Goal: Task Accomplishment & Management: Complete application form

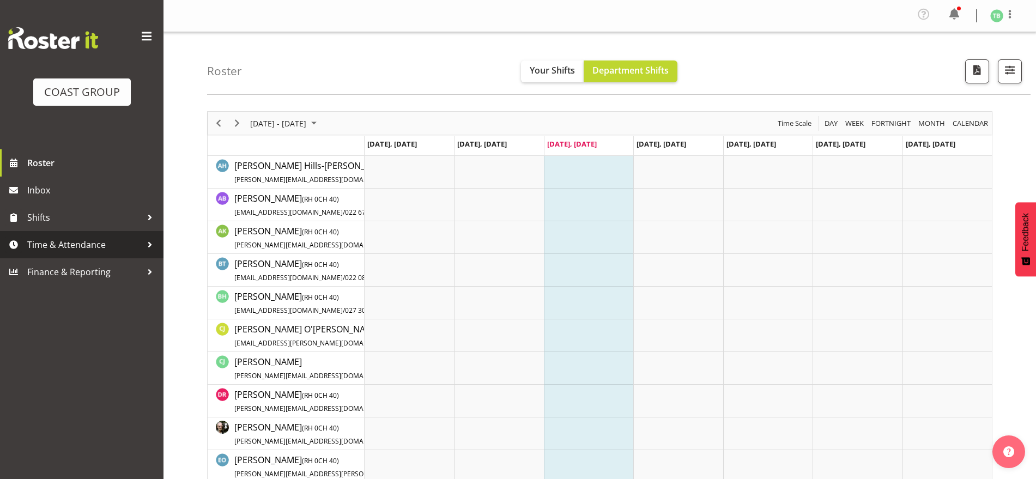
click at [68, 246] on span "Time & Attendance" at bounding box center [84, 244] width 114 height 16
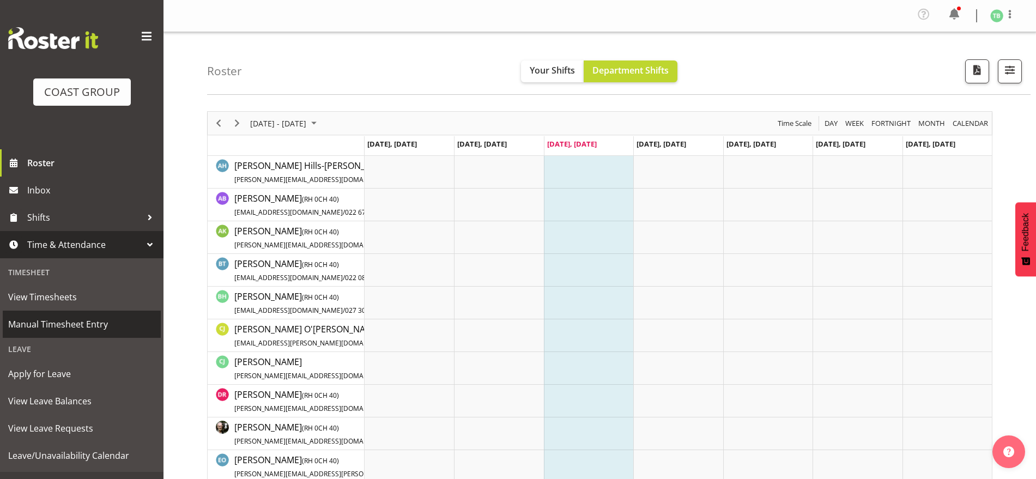
click at [79, 321] on span "Manual Timesheet Entry" at bounding box center [81, 324] width 147 height 16
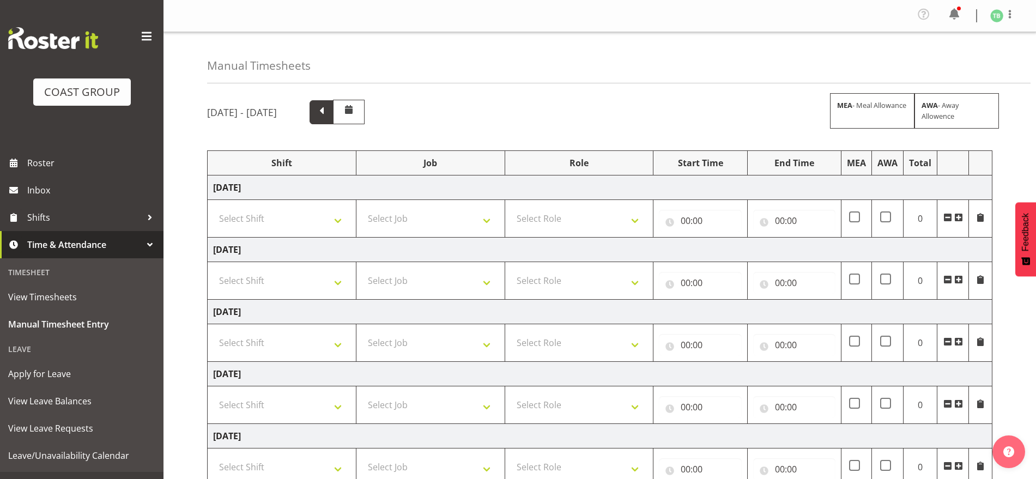
click at [329, 112] on span at bounding box center [321, 111] width 14 height 14
click at [263, 214] on select "Select Shift Break AHICE Break ATSNZ Break All Blacks casual Break Arts [PERSON…" at bounding box center [281, 219] width 137 height 22
select select "62216"
click at [213, 208] on select "Select Shift Break AHICE Break ATSNZ Break All Blacks casual Break Arts [PERSON…" at bounding box center [281, 219] width 137 height 22
click at [243, 284] on select "Select Shift Break AHICE Break ATSNZ Break All Blacks casual Break Arts [PERSON…" at bounding box center [281, 281] width 137 height 22
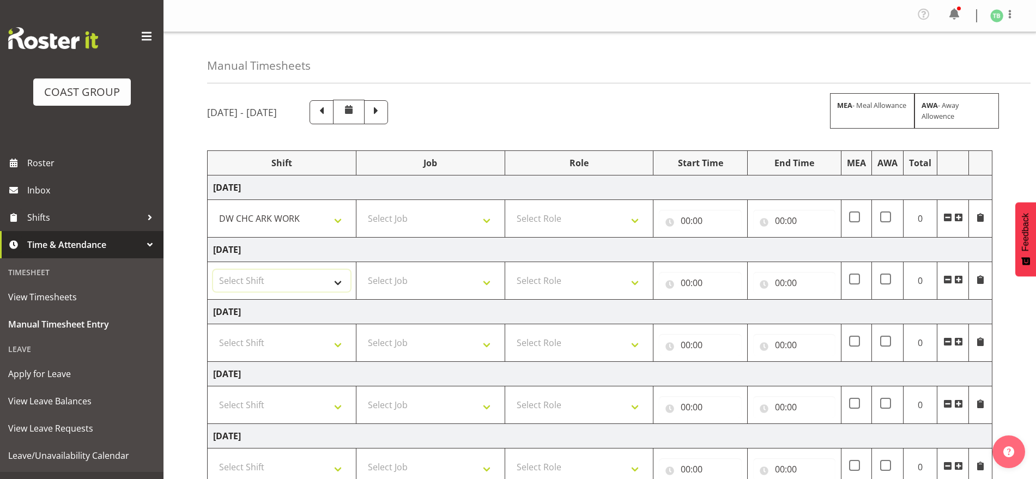
select select "62216"
click at [213, 270] on select "Select Shift Break AHICE Break ATSNZ Break All Blacks casual Break Arts [PERSON…" at bounding box center [281, 281] width 137 height 22
click at [238, 341] on select "Select Shift Break AHICE Break ATSNZ Break All Blacks casual Break Arts [PERSON…" at bounding box center [281, 343] width 137 height 22
select select "62216"
click at [213, 332] on select "Select Shift Break AHICE Break ATSNZ Break All Blacks casual Break Arts [PERSON…" at bounding box center [281, 343] width 137 height 22
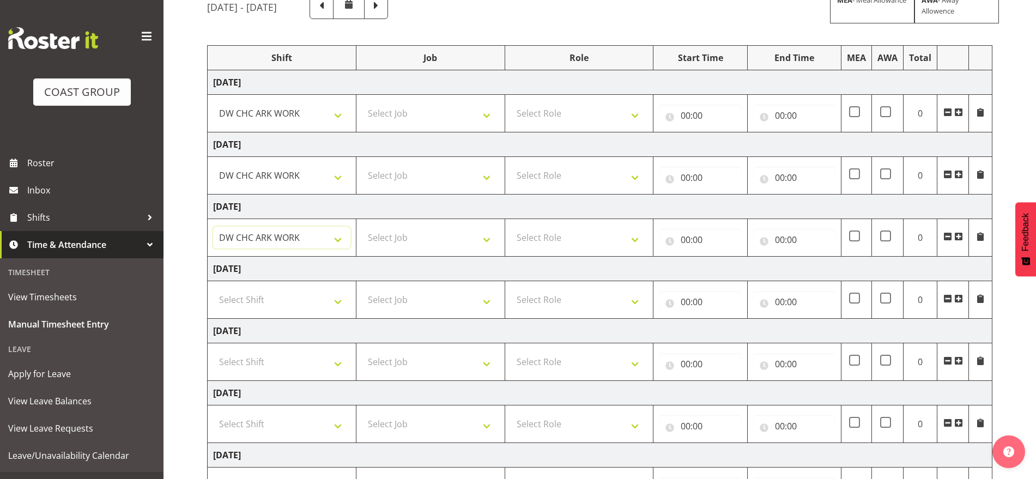
scroll to position [136, 0]
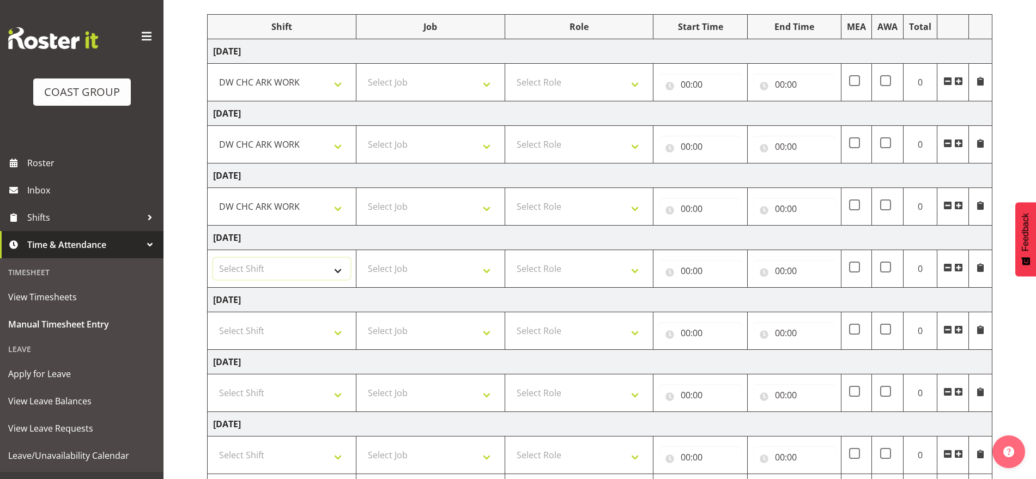
click at [230, 269] on select "Select Shift Break AHICE Break ATSNZ Break All Blacks casual Break Arts [PERSON…" at bounding box center [281, 269] width 137 height 22
select select "62216"
click at [213, 258] on select "Select Shift Break AHICE Break ATSNZ Break All Blacks casual Break Arts [PERSON…" at bounding box center [281, 269] width 137 height 22
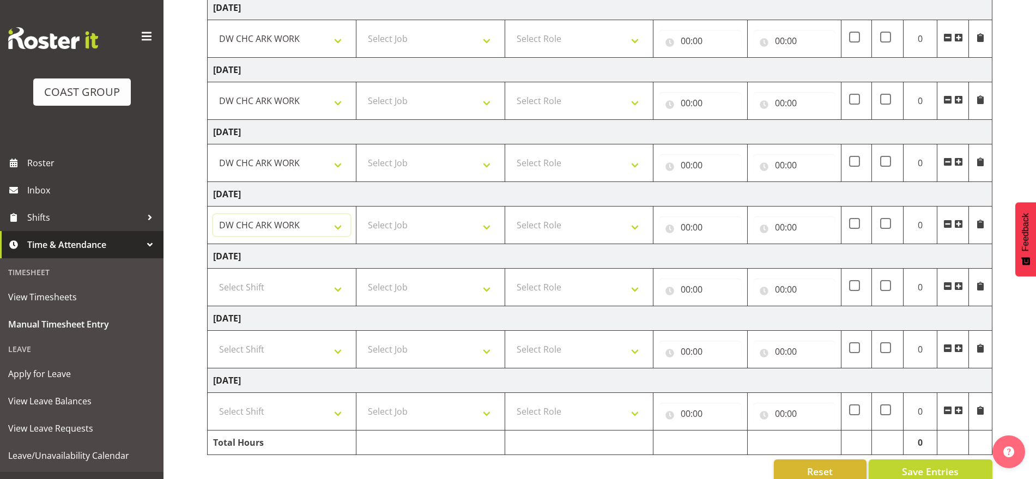
scroll to position [203, 0]
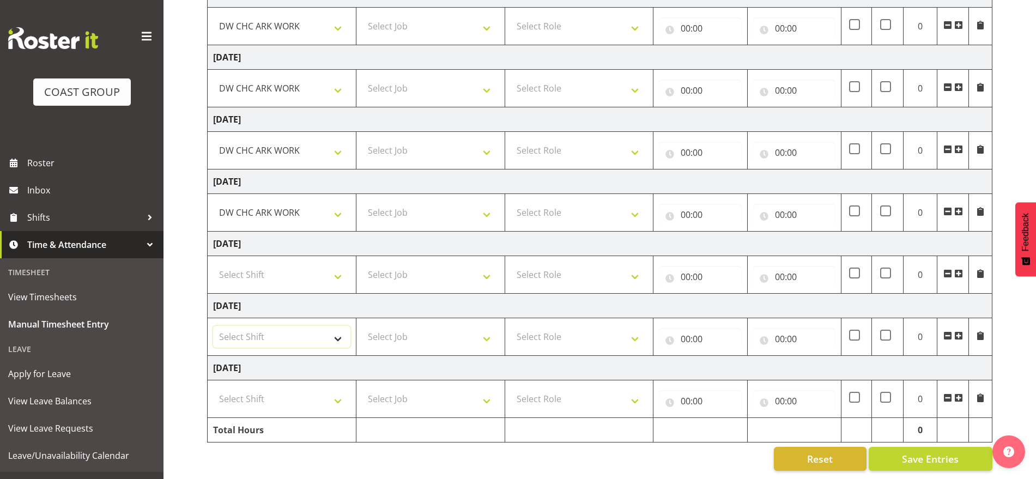
click at [235, 332] on select "Select Shift Break AHICE Break ATSNZ Break All Blacks casual Break Arts [PERSON…" at bounding box center [281, 337] width 137 height 22
select select "62216"
click at [213, 326] on select "Select Shift Break AHICE Break ATSNZ Break All Blacks casual Break Arts [PERSON…" at bounding box center [281, 337] width 137 height 22
click at [246, 392] on select "Select Shift Break AHICE Break ATSNZ Break All Blacks casual Break Arts [PERSON…" at bounding box center [281, 399] width 137 height 22
select select "62216"
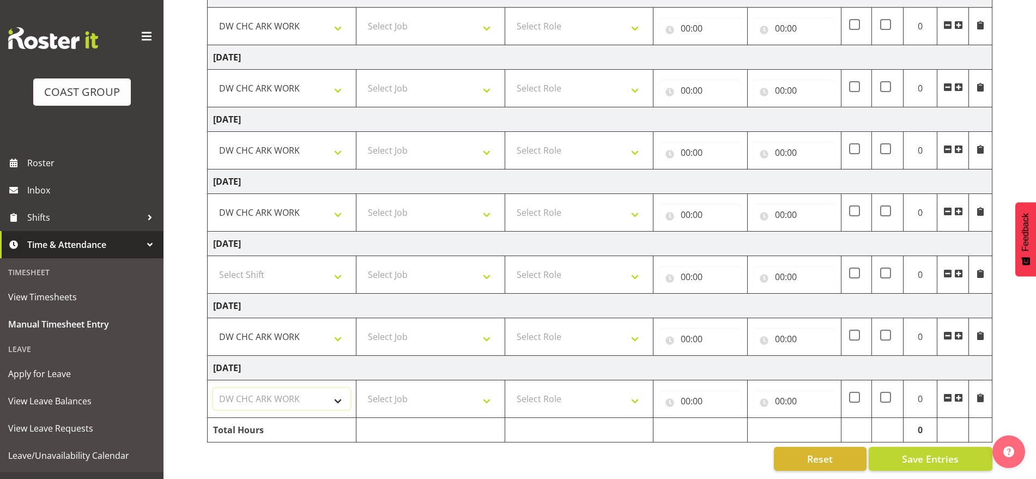
click at [213, 388] on select "Select Shift Break AHICE Break ATSNZ Break All Blacks casual Break Arts [PERSON…" at bounding box center [281, 399] width 137 height 22
click at [429, 397] on select "Select Job 1 Carlton Events 1 [PERSON_NAME][GEOGRAPHIC_DATA] 1 [PERSON_NAME][GE…" at bounding box center [430, 399] width 137 height 22
select select "9476"
click at [362, 388] on select "Select Job 1 Carlton Events 1 [PERSON_NAME][GEOGRAPHIC_DATA] 1 [PERSON_NAME][GE…" at bounding box center [430, 399] width 137 height 22
click at [415, 326] on select "Select Job 1 Carlton Events 1 [PERSON_NAME][GEOGRAPHIC_DATA] 1 [PERSON_NAME][GE…" at bounding box center [430, 337] width 137 height 22
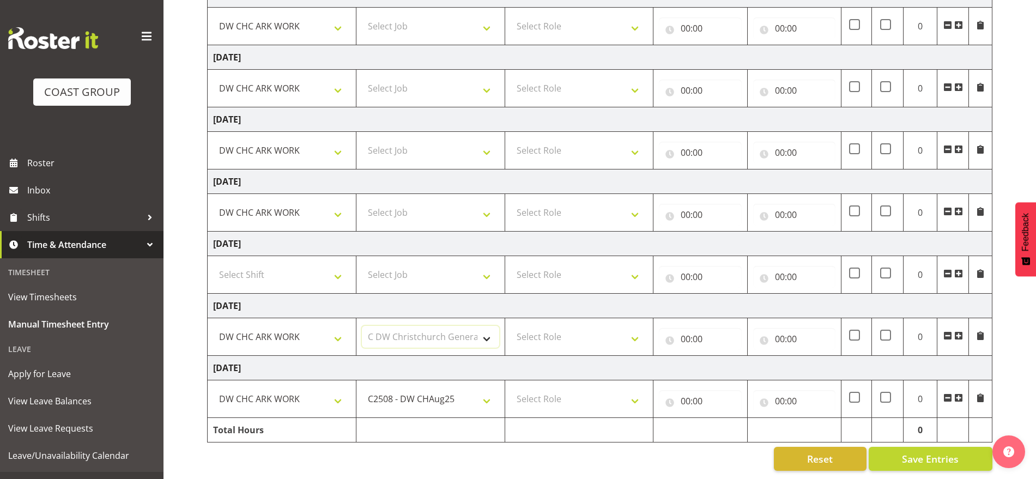
click at [412, 336] on select "Select Job 1 Carlton Events 1 [PERSON_NAME][GEOGRAPHIC_DATA] 1 [PERSON_NAME][GE…" at bounding box center [430, 337] width 137 height 22
click at [414, 326] on select "1 Carlton Events 1 [PERSON_NAME] 1 [PERSON_NAME][GEOGRAPHIC_DATA] 1 EHS WAREHOU…" at bounding box center [430, 337] width 137 height 22
select select "9476"
click at [362, 326] on select "1 Carlton Events 1 [PERSON_NAME] 1 [PERSON_NAME][GEOGRAPHIC_DATA] 1 EHS WAREHOU…" at bounding box center [430, 337] width 137 height 22
click at [555, 388] on select "Select Role SIGNWRITER Signwriter EHS CHC OPS" at bounding box center [578, 399] width 137 height 22
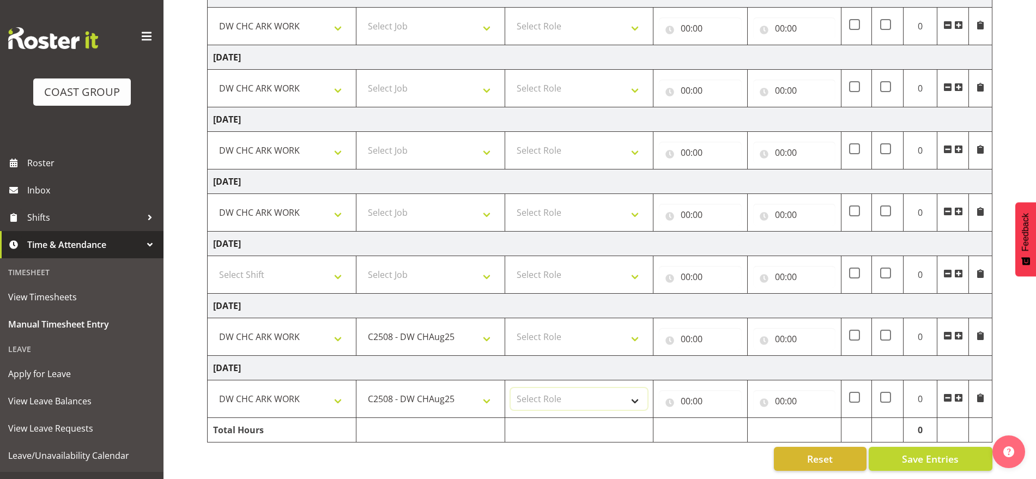
select select "217"
click at [510, 388] on select "Select Role SIGNWRITER Signwriter EHS CHC OPS" at bounding box center [578, 399] width 137 height 22
click at [557, 326] on select "Select Role SIGNWRITER Signwriter EHS CHC OPS" at bounding box center [578, 337] width 137 height 22
select select "217"
click at [510, 326] on select "Select Role SIGNWRITER Signwriter EHS CHC OPS" at bounding box center [578, 337] width 137 height 22
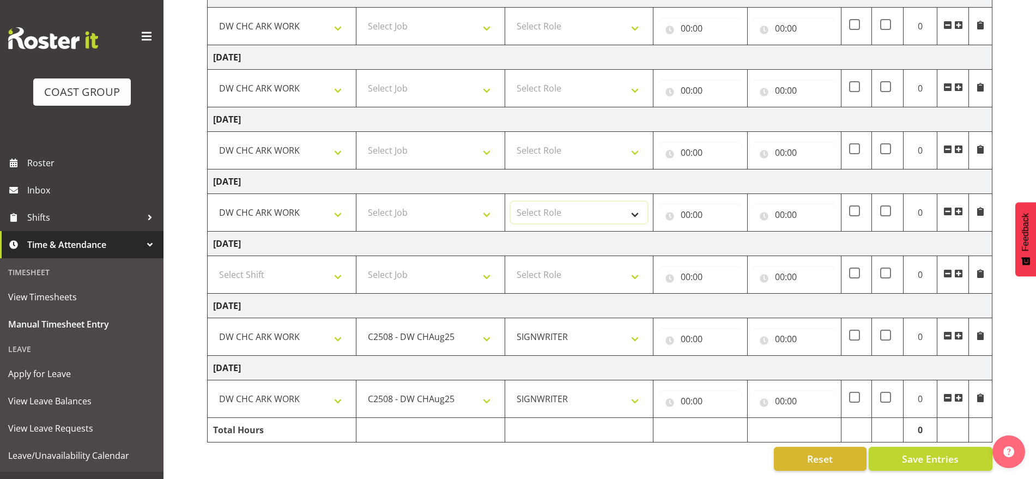
click at [547, 204] on select "Select Role SIGNWRITER Signwriter EHS CHC OPS" at bounding box center [578, 213] width 137 height 22
select select "217"
click at [510, 202] on select "Select Role SIGNWRITER Signwriter EHS CHC OPS" at bounding box center [578, 213] width 137 height 22
click at [412, 202] on select "Select Job 1 Carlton Events 1 [PERSON_NAME][GEOGRAPHIC_DATA] 1 [PERSON_NAME][GE…" at bounding box center [430, 213] width 137 height 22
select select "9476"
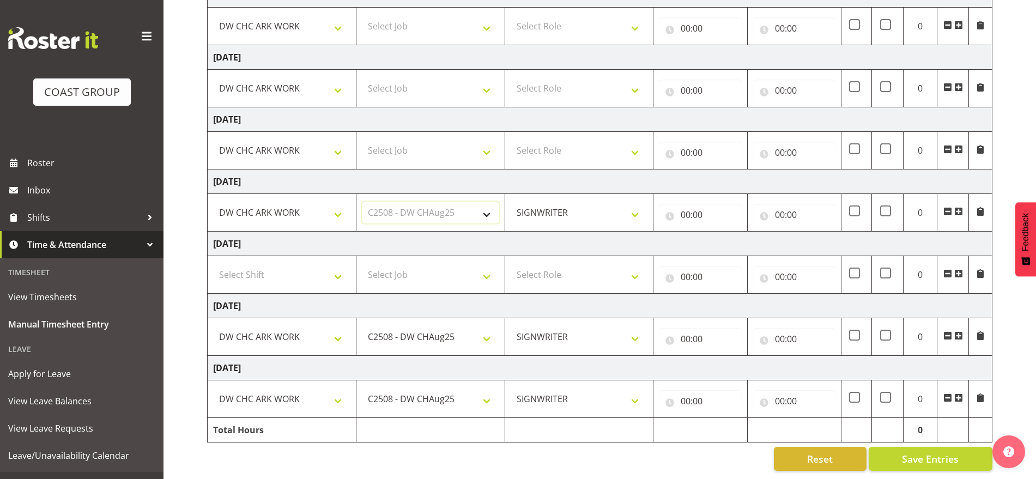
click at [362, 202] on select "Select Job 1 Carlton Events 1 [PERSON_NAME][GEOGRAPHIC_DATA] 1 [PERSON_NAME][GE…" at bounding box center [430, 213] width 137 height 22
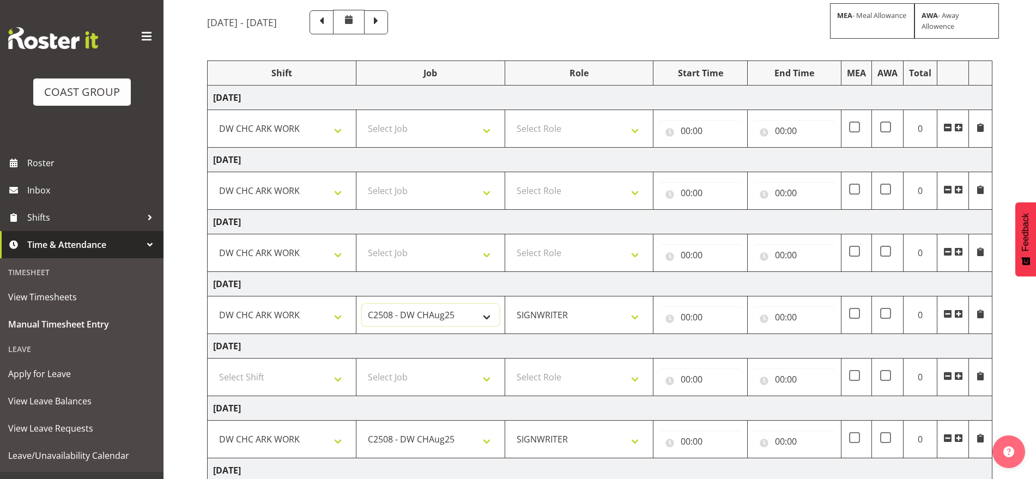
scroll to position [66, 0]
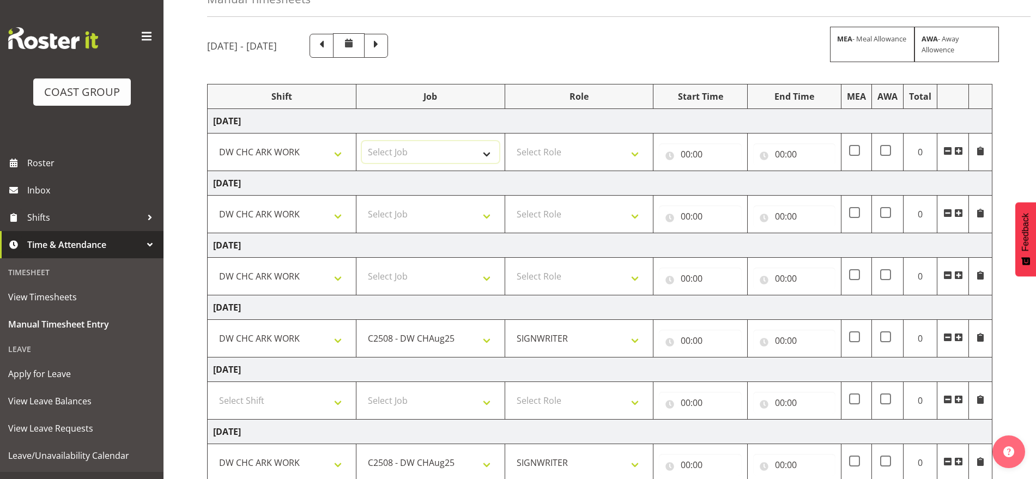
click at [395, 149] on select "Select Job 1 Carlton Events 1 [PERSON_NAME][GEOGRAPHIC_DATA] 1 [PERSON_NAME][GE…" at bounding box center [430, 152] width 137 height 22
select select "9476"
click at [362, 141] on select "Select Job 1 Carlton Events 1 [PERSON_NAME][GEOGRAPHIC_DATA] 1 [PERSON_NAME][GE…" at bounding box center [430, 152] width 137 height 22
click at [380, 209] on select "Select Job 1 Carlton Events 1 [PERSON_NAME][GEOGRAPHIC_DATA] 1 [PERSON_NAME][GE…" at bounding box center [430, 214] width 137 height 22
select select "9476"
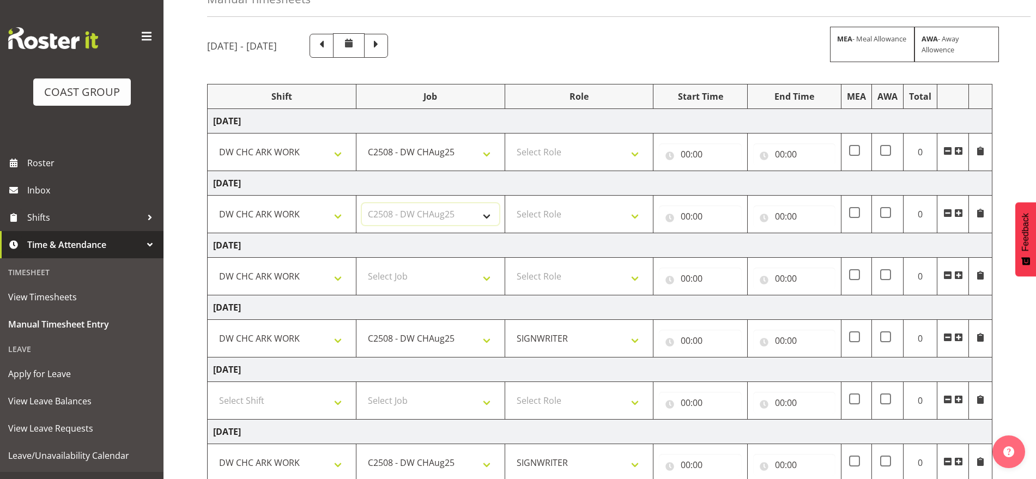
click at [362, 203] on select "Select Job 1 Carlton Events 1 [PERSON_NAME][GEOGRAPHIC_DATA] 1 [PERSON_NAME][GE…" at bounding box center [430, 214] width 137 height 22
click at [409, 282] on select "Select Job 1 Carlton Events 1 [PERSON_NAME][GEOGRAPHIC_DATA] 1 [PERSON_NAME][GE…" at bounding box center [430, 276] width 137 height 22
select select "9476"
click at [362, 265] on select "Select Job 1 Carlton Events 1 [PERSON_NAME][GEOGRAPHIC_DATA] 1 [PERSON_NAME][GE…" at bounding box center [430, 276] width 137 height 22
click at [534, 157] on select "Select Role SIGNWRITER Signwriter EHS CHC OPS" at bounding box center [578, 152] width 137 height 22
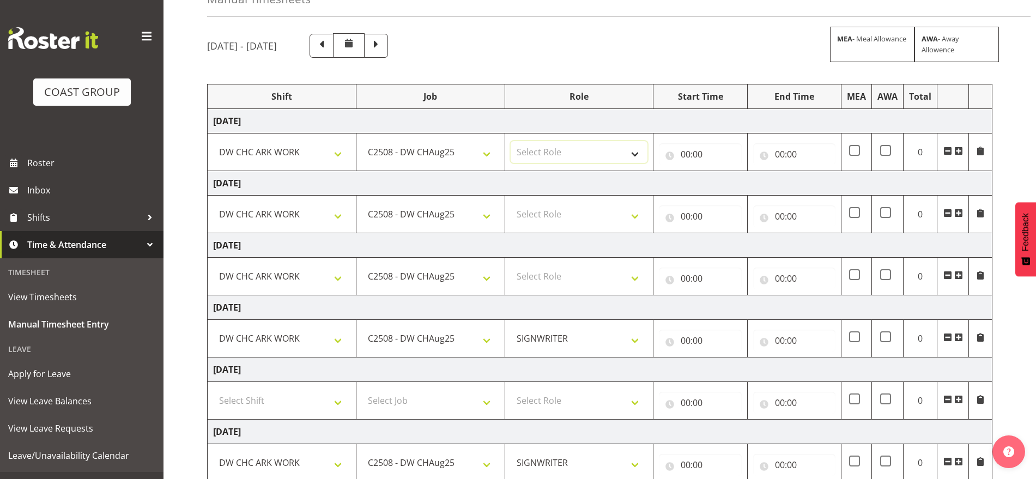
select select "217"
click at [510, 141] on select "Select Role SIGNWRITER Signwriter EHS CHC OPS" at bounding box center [578, 152] width 137 height 22
click at [531, 211] on select "Select Role SIGNWRITER Signwriter EHS CHC OPS" at bounding box center [578, 214] width 137 height 22
select select "217"
click at [510, 203] on select "Select Role SIGNWRITER Signwriter EHS CHC OPS" at bounding box center [578, 214] width 137 height 22
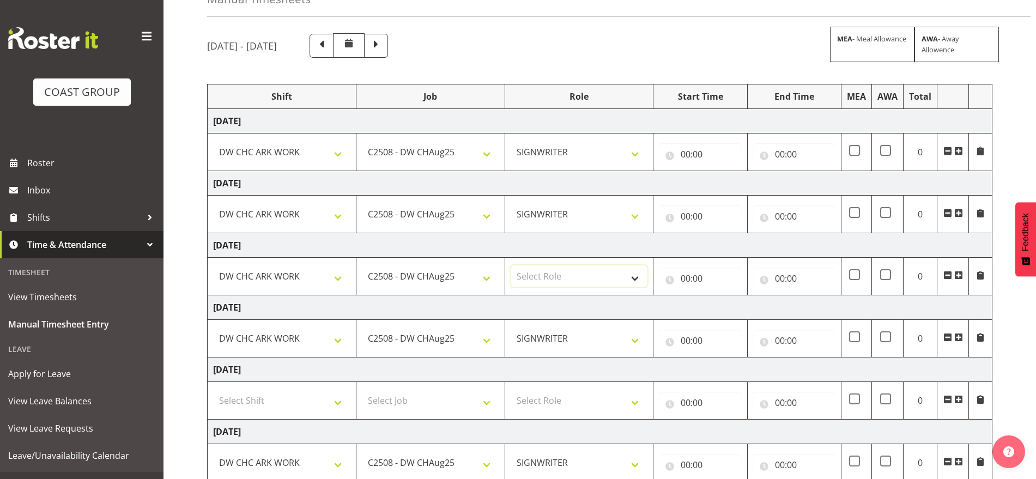
click at [532, 281] on select "Select Role SIGNWRITER Signwriter EHS CHC OPS" at bounding box center [578, 276] width 137 height 22
select select "217"
click at [510, 265] on select "Select Role SIGNWRITER Signwriter EHS CHC OPS" at bounding box center [578, 276] width 137 height 22
click at [685, 156] on input "00:00" at bounding box center [700, 154] width 82 height 22
click at [713, 120] on td "[DATE]" at bounding box center [600, 121] width 785 height 25
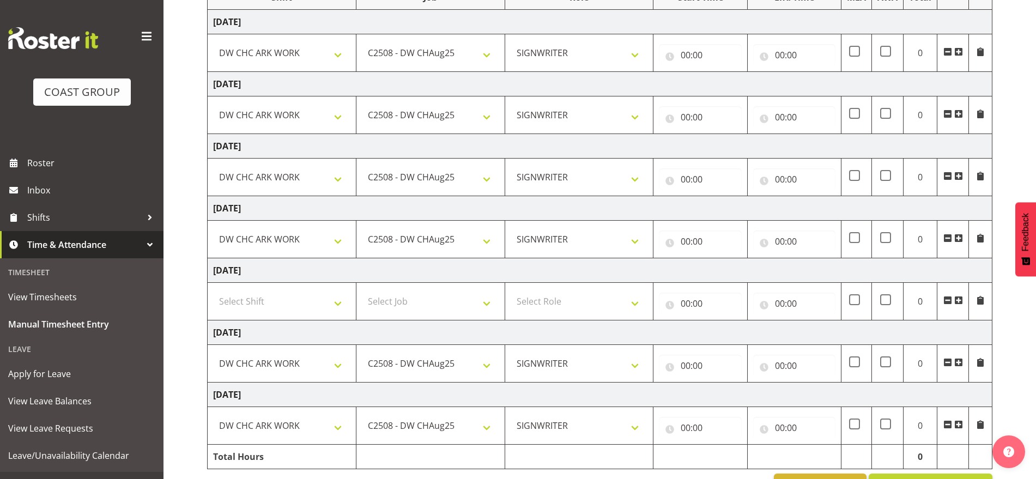
scroll to position [203, 0]
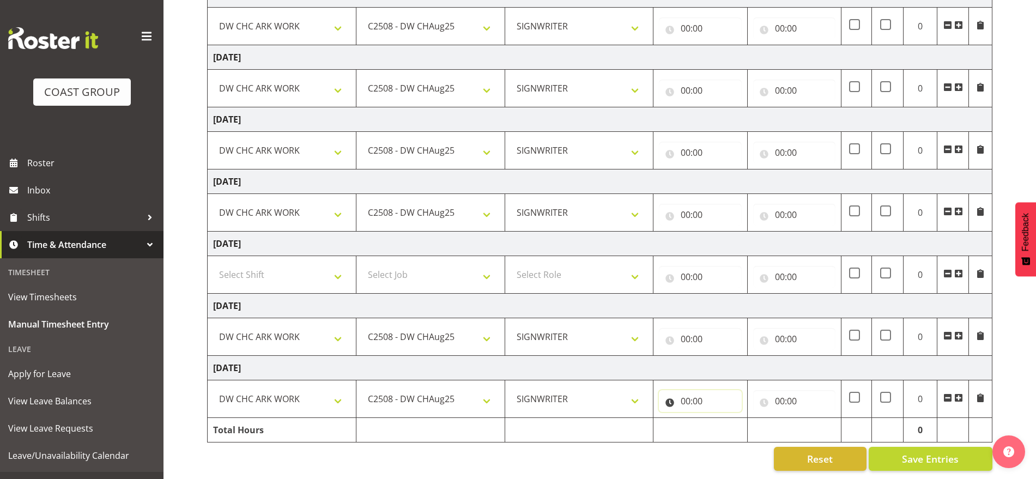
click at [687, 390] on input "00:00" at bounding box center [700, 401] width 82 height 22
click at [727, 418] on select "00 01 02 03 04 05 06 07 08 09 10 11 12 13 14 15 16 17 18 19 20 21 22 23" at bounding box center [733, 429] width 25 height 22
select select "6"
click at [721, 418] on select "00 01 02 03 04 05 06 07 08 09 10 11 12 13 14 15 16 17 18 19 20 21 22 23" at bounding box center [733, 429] width 25 height 22
type input "06:00"
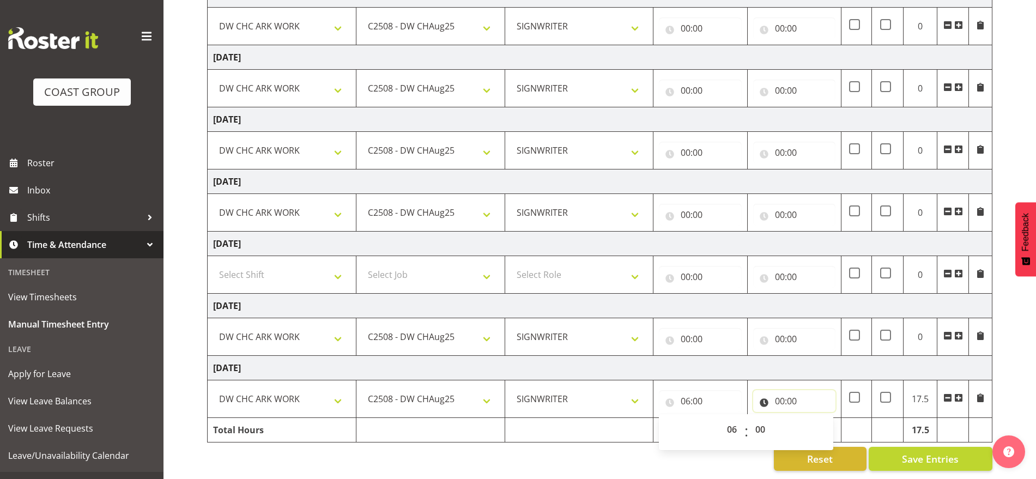
click at [780, 395] on input "00:00" at bounding box center [794, 401] width 82 height 22
click at [822, 418] on select "00 01 02 03 04 05 06 07 08 09 10 11 12 13 14 15 16 17 18 19 20 21 22 23" at bounding box center [827, 429] width 25 height 22
select select "15"
click at [815, 418] on select "00 01 02 03 04 05 06 07 08 09 10 11 12 13 14 15 16 17 18 19 20 21 22 23" at bounding box center [827, 429] width 25 height 22
type input "15:00"
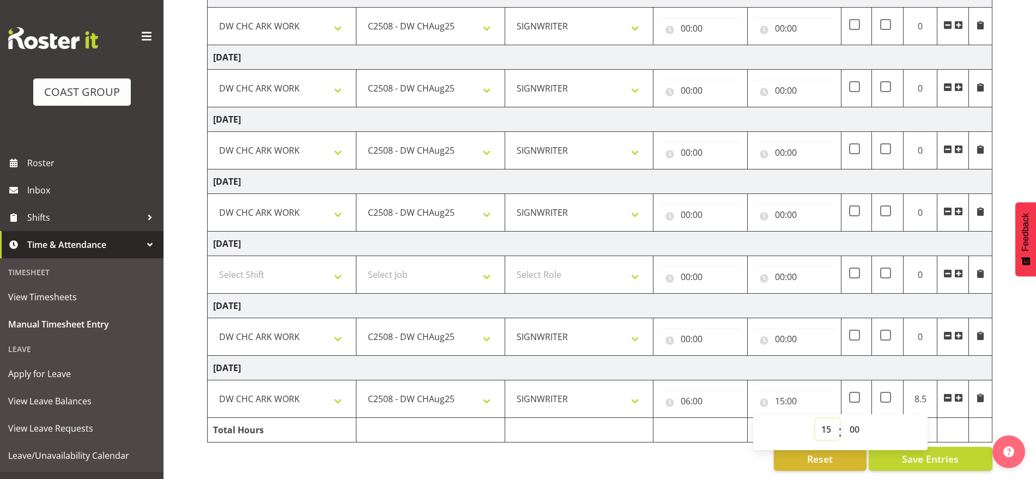
drag, startPoint x: 826, startPoint y: 420, endPoint x: 828, endPoint y: 411, distance: 9.0
click at [826, 420] on select "00 01 02 03 04 05 06 07 08 09 10 11 12 13 14 15 16 17 18 19 20 21 22 23" at bounding box center [827, 429] width 25 height 22
select select "17"
click at [815, 418] on select "00 01 02 03 04 05 06 07 08 09 10 11 12 13 14 15 16 17 18 19 20 21 22 23" at bounding box center [827, 429] width 25 height 22
type input "17:00"
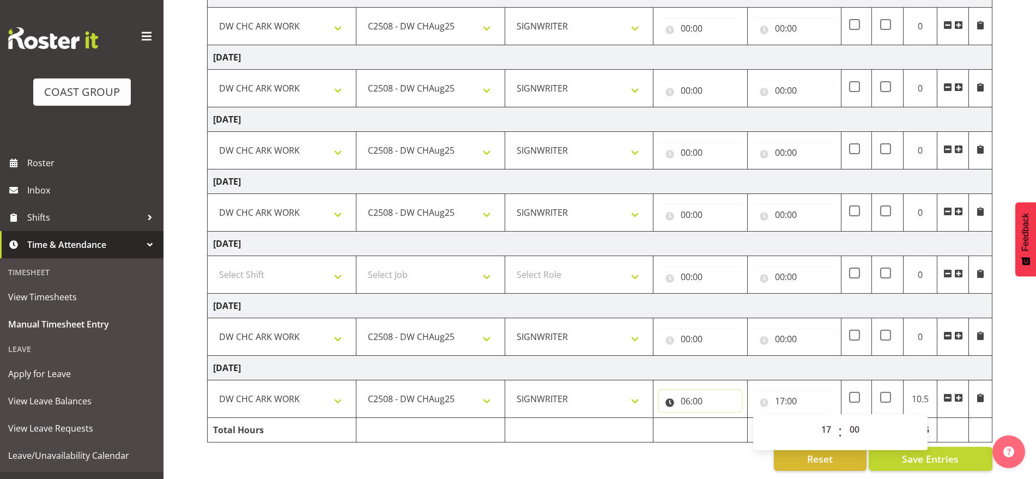
click at [700, 390] on input "06:00" at bounding box center [700, 401] width 82 height 22
click at [761, 418] on select "00 01 02 03 04 05 06 07 08 09 10 11 12 13 14 15 16 17 18 19 20 21 22 23 24 25 2…" at bounding box center [761, 429] width 25 height 22
select select "15"
click at [749, 418] on select "00 01 02 03 04 05 06 07 08 09 10 11 12 13 14 15 16 17 18 19 20 21 22 23 24 25 2…" at bounding box center [761, 429] width 25 height 22
type input "06:15"
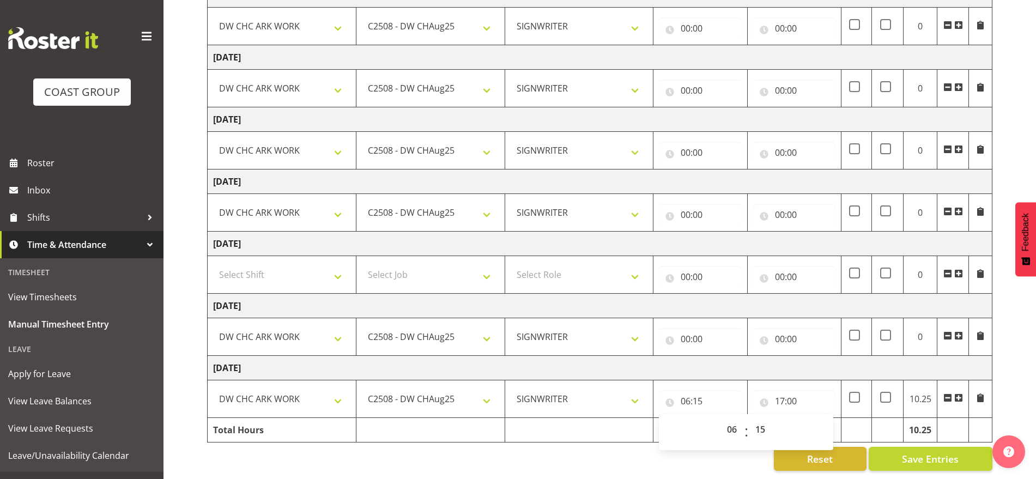
click at [732, 356] on td "[DATE]" at bounding box center [600, 368] width 785 height 25
click at [690, 333] on input "00:00" at bounding box center [700, 339] width 82 height 22
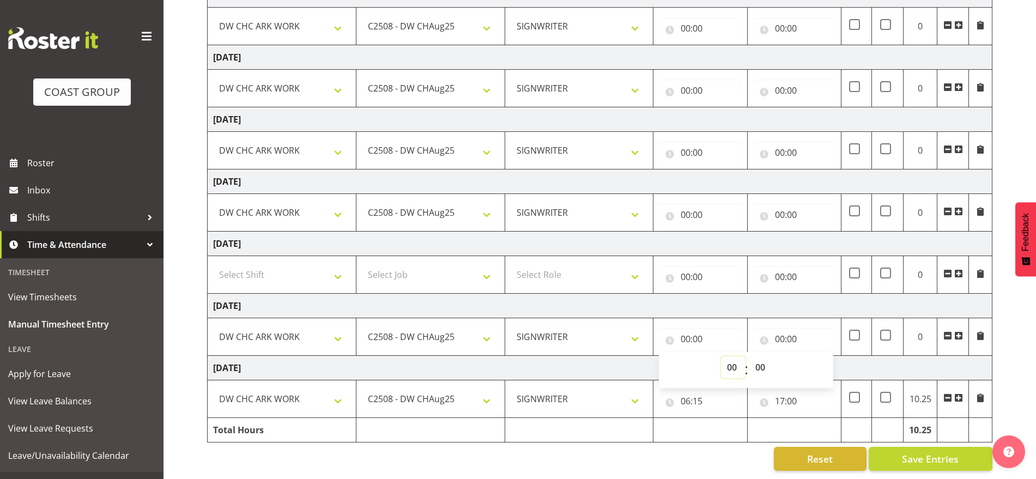
click at [731, 356] on select "00 01 02 03 04 05 06 07 08 09 10 11 12 13 14 15 16 17 18 19 20 21 22 23" at bounding box center [733, 367] width 25 height 22
select select "8"
click at [721, 356] on select "00 01 02 03 04 05 06 07 08 09 10 11 12 13 14 15 16 17 18 19 20 21 22 23" at bounding box center [733, 367] width 25 height 22
type input "08:00"
click at [779, 332] on input "00:00" at bounding box center [794, 339] width 82 height 22
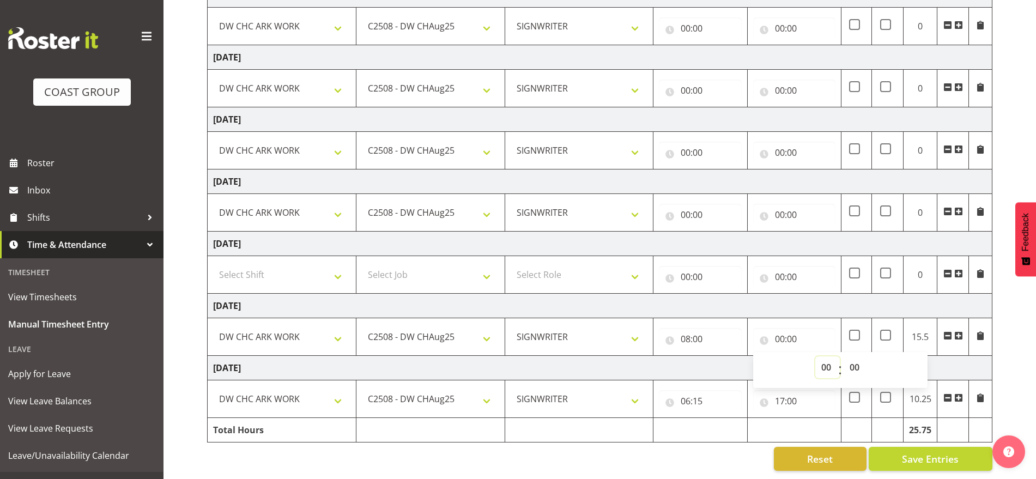
click at [822, 357] on select "00 01 02 03 04 05 06 07 08 09 10 11 12 13 14 15 16 17 18 19 20 21 22 23" at bounding box center [827, 367] width 25 height 22
select select "14"
click at [815, 356] on select "00 01 02 03 04 05 06 07 08 09 10 11 12 13 14 15 16 17 18 19 20 21 22 23" at bounding box center [827, 367] width 25 height 22
type input "14:00"
drag, startPoint x: 825, startPoint y: 360, endPoint x: 826, endPoint y: 349, distance: 11.6
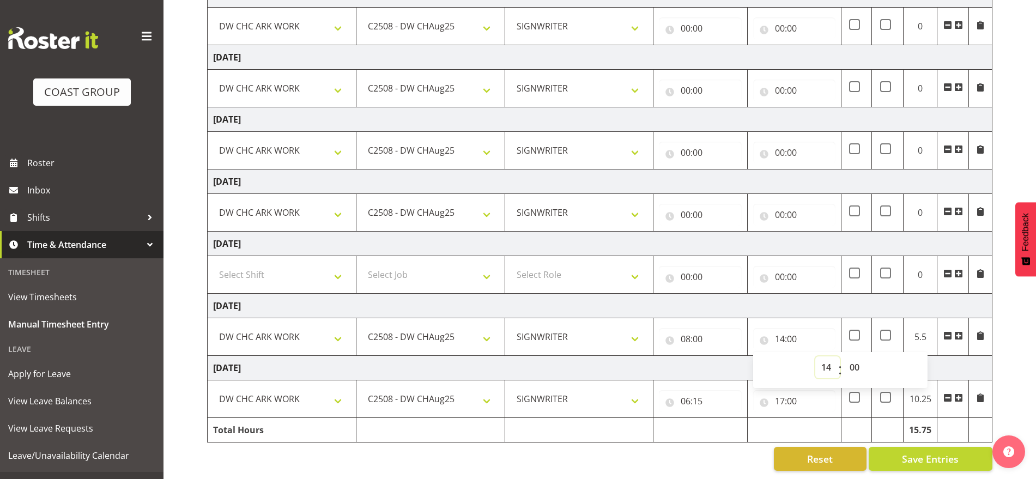
click at [825, 360] on select "00 01 02 03 04 05 06 07 08 09 10 11 12 13 14 15 16 17 18 19 20 21 22 23" at bounding box center [827, 367] width 25 height 22
select select "17"
click at [815, 356] on select "00 01 02 03 04 05 06 07 08 09 10 11 12 13 14 15 16 17 18 19 20 21 22 23" at bounding box center [827, 367] width 25 height 22
type input "17:00"
click at [809, 295] on td "[DATE]" at bounding box center [600, 306] width 785 height 25
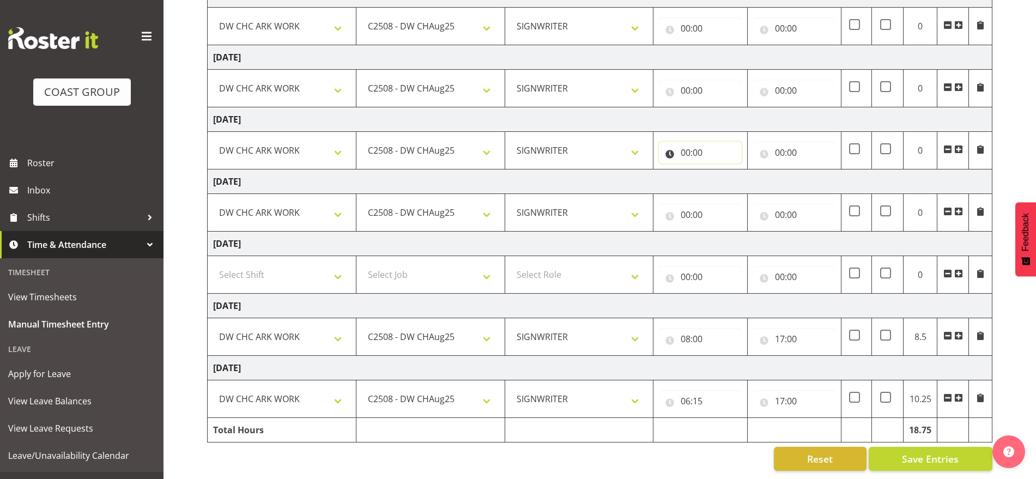
click at [682, 148] on input "00:00" at bounding box center [700, 153] width 82 height 22
click at [733, 173] on select "00 01 02 03 04 05 06 07 08 09 10 11 12 13 14 15 16 17 18 19 20 21 22 23" at bounding box center [733, 181] width 25 height 22
select select "8"
click at [721, 170] on select "00 01 02 03 04 05 06 07 08 09 10 11 12 13 14 15 16 17 18 19 20 21 22 23" at bounding box center [733, 181] width 25 height 22
type input "08:00"
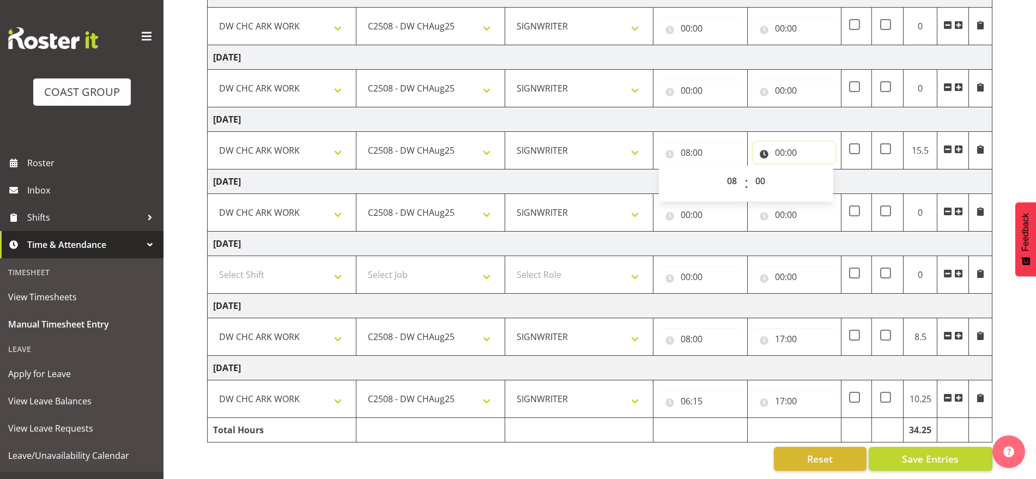
click at [779, 142] on input "00:00" at bounding box center [794, 153] width 82 height 22
click at [821, 172] on select "00 01 02 03 04 05 06 07 08 09 10 11 12 13 14 15 16 17 18 19 20 21 22 23" at bounding box center [827, 181] width 25 height 22
select select "16"
click at [815, 170] on select "00 01 02 03 04 05 06 07 08 09 10 11 12 13 14 15 16 17 18 19 20 21 22 23" at bounding box center [827, 181] width 25 height 22
type input "16:00"
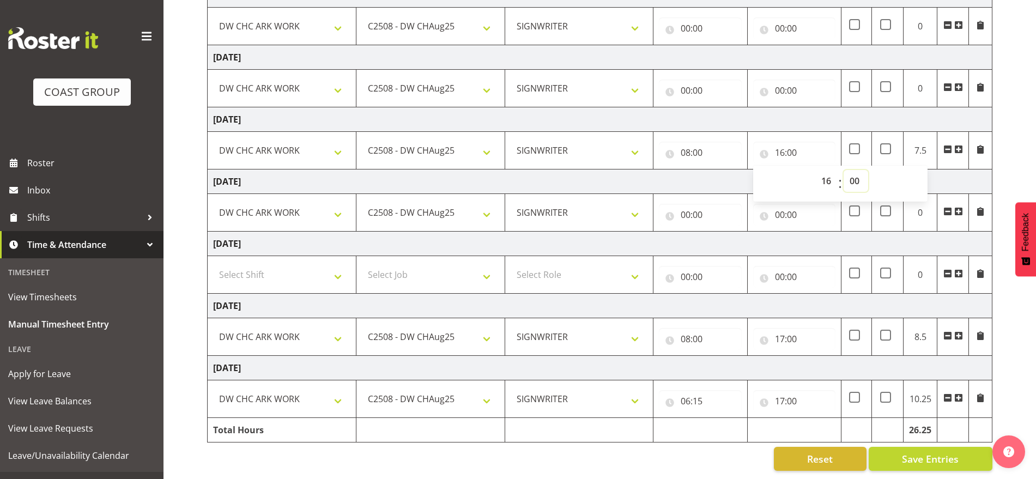
click at [850, 170] on select "00 01 02 03 04 05 06 07 08 09 10 11 12 13 14 15 16 17 18 19 20 21 22 23 24 25 2…" at bounding box center [855, 181] width 25 height 22
select select "30"
click at [843, 170] on select "00 01 02 03 04 05 06 07 08 09 10 11 12 13 14 15 16 17 18 19 20 21 22 23 24 25 2…" at bounding box center [855, 181] width 25 height 22
type input "16:30"
click at [946, 175] on td "[DATE]" at bounding box center [600, 181] width 785 height 25
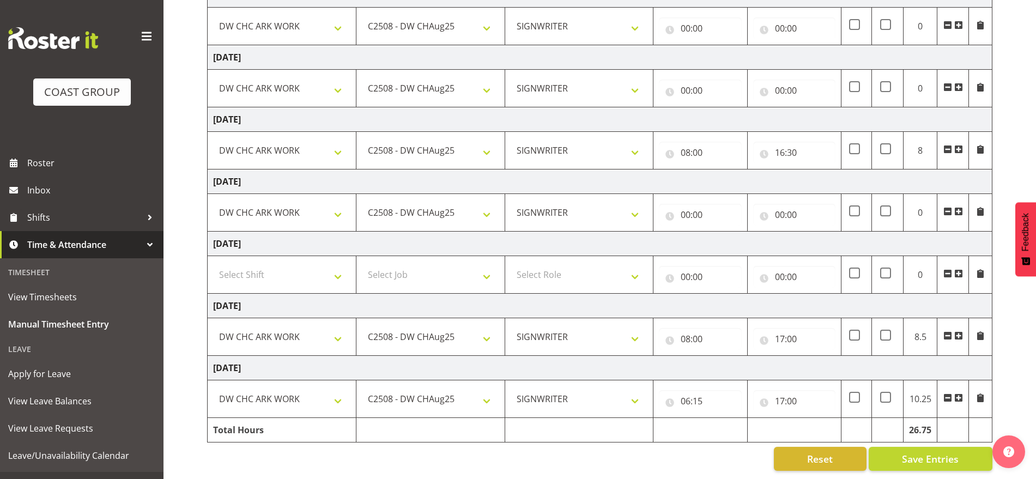
click at [864, 118] on td "[DATE]" at bounding box center [600, 119] width 785 height 25
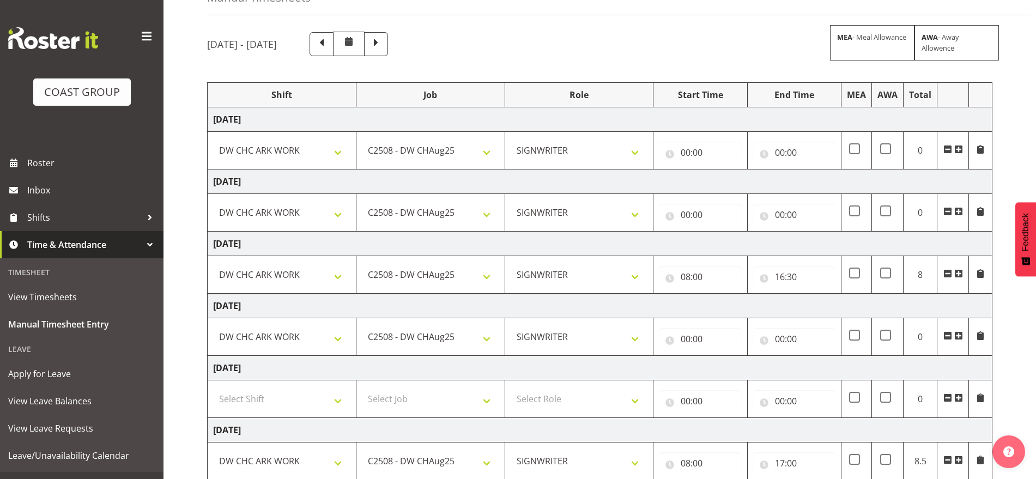
scroll to position [66, 0]
click at [687, 218] on input "00:00" at bounding box center [700, 216] width 82 height 22
click at [732, 249] on select "00 01 02 03 04 05 06 07 08 09 10 11 12 13 14 15 16 17 18 19 20 21 22 23" at bounding box center [733, 245] width 25 height 22
select select "6"
click at [721, 234] on select "00 01 02 03 04 05 06 07 08 09 10 11 12 13 14 15 16 17 18 19 20 21 22 23" at bounding box center [733, 245] width 25 height 22
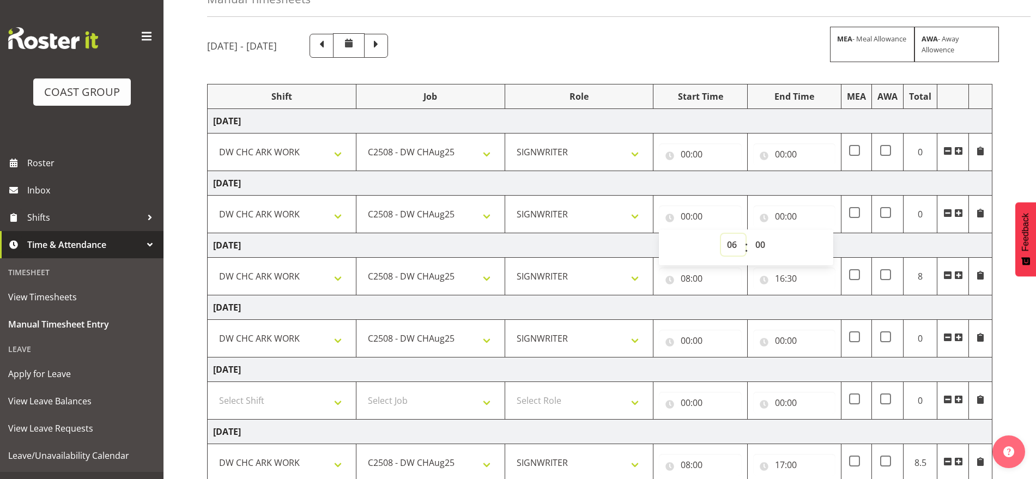
type input "06:00"
click at [777, 217] on input "00:00" at bounding box center [794, 216] width 82 height 22
click at [813, 244] on div "00 01 02 03 04 05 06 07 08 09 10 11 12 13 14 15 16 17 18 19 20 21 22 23" at bounding box center [825, 247] width 25 height 27
click at [816, 244] on select "00 01 02 03 04 05 06 07 08 09 10 11 12 13 14 15 16 17 18 19 20 21 22 23" at bounding box center [827, 245] width 25 height 22
select select "17"
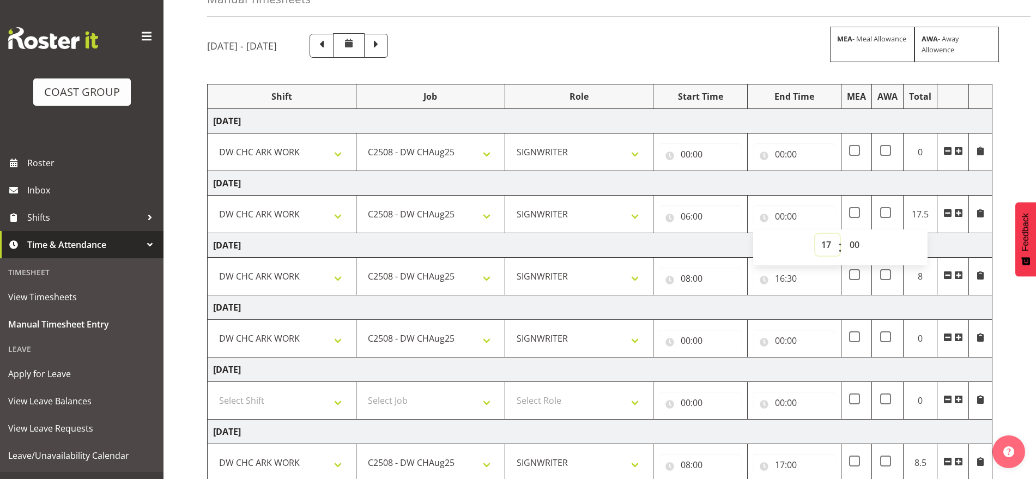
click at [815, 234] on select "00 01 02 03 04 05 06 07 08 09 10 11 12 13 14 15 16 17 18 19 20 21 22 23" at bounding box center [827, 245] width 25 height 22
type input "17:00"
click at [739, 196] on td "06:00 00 01 02 03 04 05 06 07 08 09 10 11 12 13 14 15 16 17 18 19 20 21 22 23 :…" at bounding box center [700, 215] width 94 height 38
click at [689, 154] on input "00:00" at bounding box center [700, 154] width 82 height 22
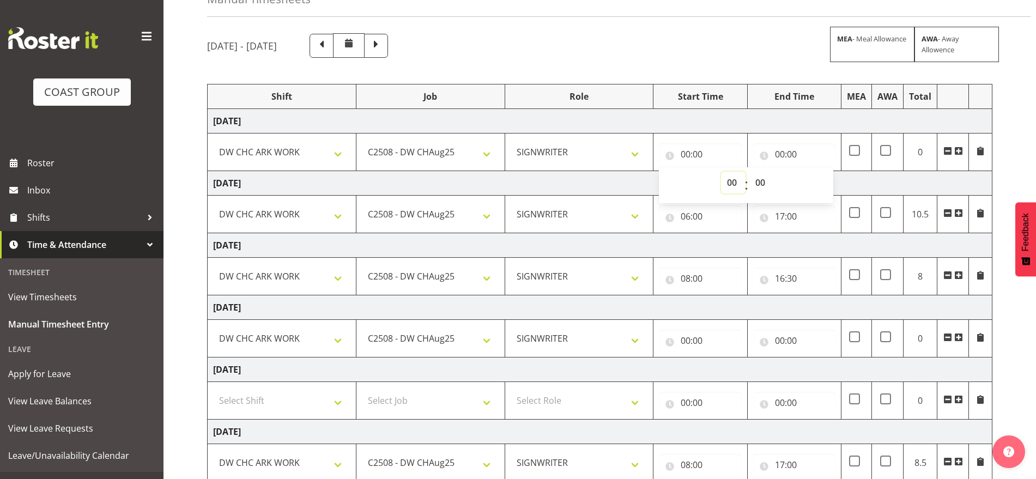
click at [735, 182] on select "00 01 02 03 04 05 06 07 08 09 10 11 12 13 14 15 16 17 18 19 20 21 22 23" at bounding box center [733, 183] width 25 height 22
select select "6"
click at [721, 172] on select "00 01 02 03 04 05 06 07 08 09 10 11 12 13 14 15 16 17 18 19 20 21 22 23" at bounding box center [733, 183] width 25 height 22
type input "06:00"
drag, startPoint x: 760, startPoint y: 182, endPoint x: 760, endPoint y: 191, distance: 8.7
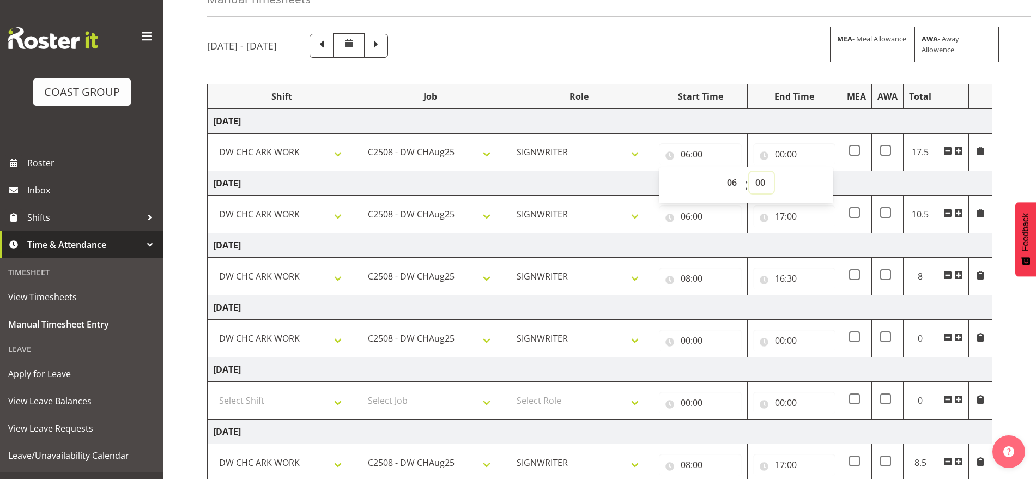
click at [760, 182] on select "00 01 02 03 04 05 06 07 08 09 10 11 12 13 14 15 16 17 18 19 20 21 22 23 24 25 2…" at bounding box center [761, 183] width 25 height 22
select select "30"
click at [749, 172] on select "00 01 02 03 04 05 06 07 08 09 10 11 12 13 14 15 16 17 18 19 20 21 22 23 24 25 2…" at bounding box center [761, 183] width 25 height 22
type input "06:30"
click at [777, 150] on input "00:00" at bounding box center [794, 154] width 82 height 22
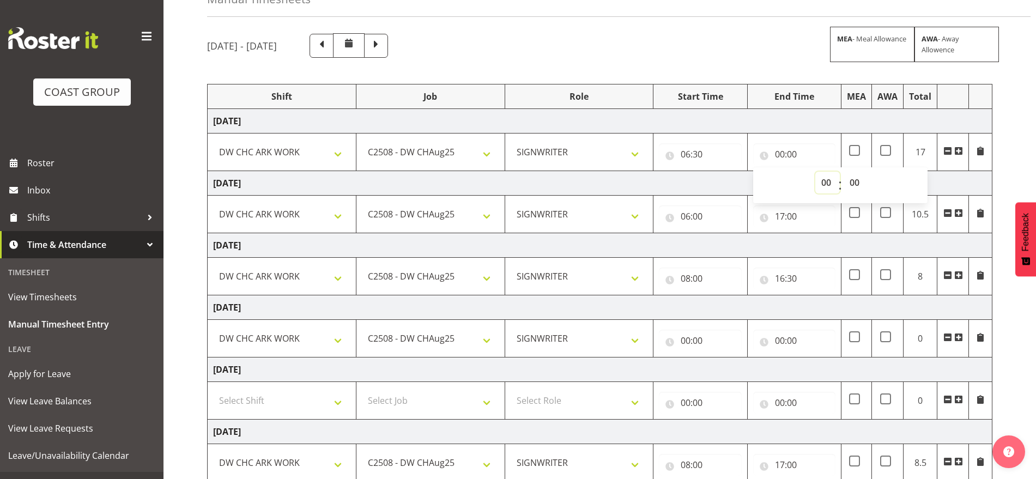
click at [827, 181] on select "00 01 02 03 04 05 06 07 08 09 10 11 12 13 14 15 16 17 18 19 20 21 22 23" at bounding box center [827, 183] width 25 height 22
select select "17"
click at [815, 172] on select "00 01 02 03 04 05 06 07 08 09 10 11 12 13 14 15 16 17 18 19 20 21 22 23" at bounding box center [827, 183] width 25 height 22
type input "17:00"
click at [943, 182] on td "[DATE]" at bounding box center [600, 183] width 785 height 25
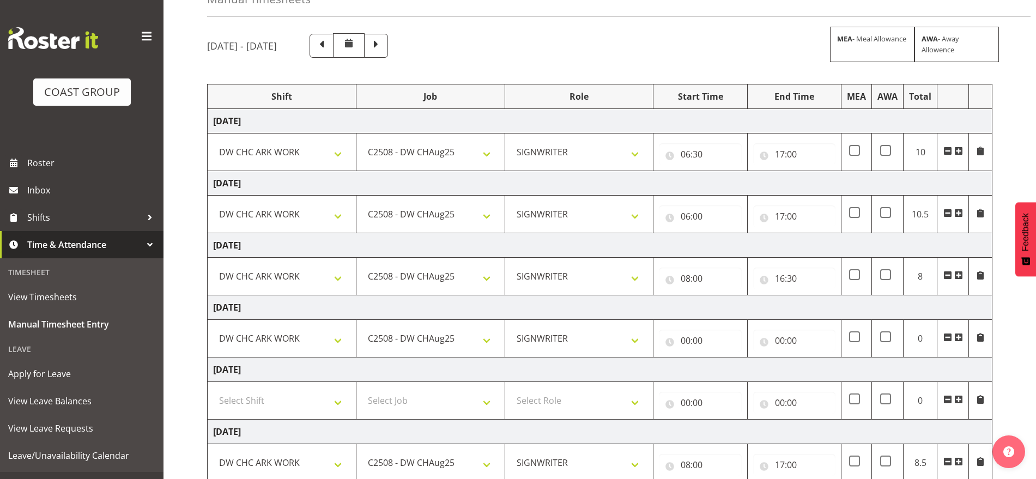
click at [938, 246] on td "[DATE]" at bounding box center [600, 245] width 785 height 25
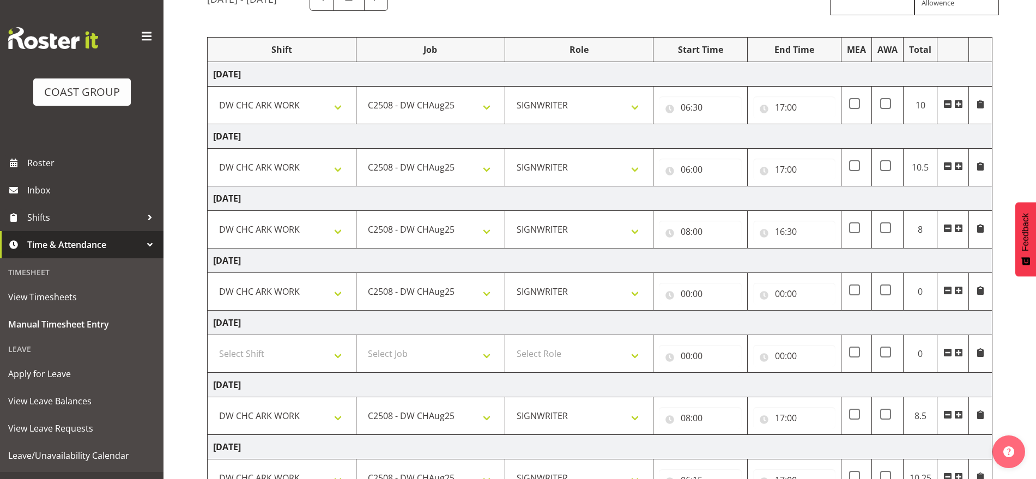
scroll to position [135, 0]
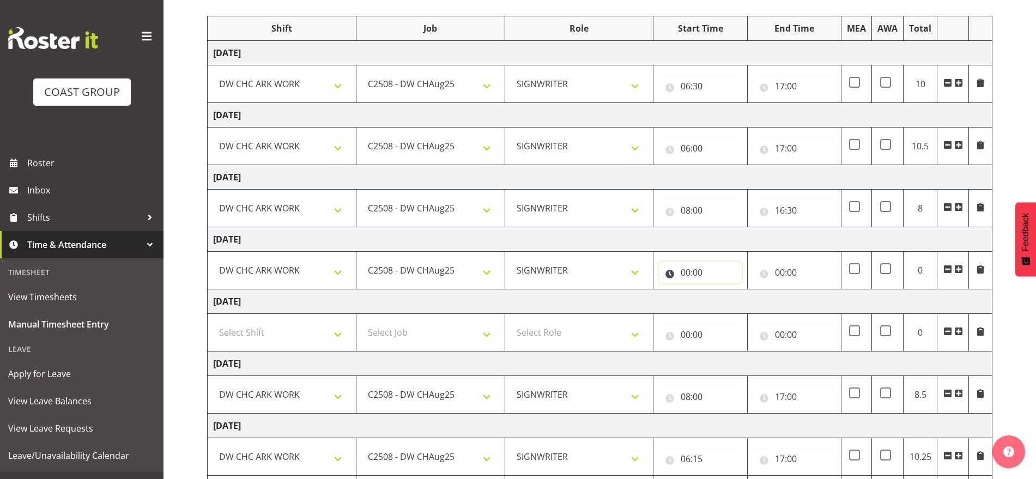
click at [690, 272] on input "00:00" at bounding box center [700, 273] width 82 height 22
click at [726, 297] on select "00 01 02 03 04 05 06 07 08 09 10 11 12 13 14 15 16 17 18 19 20 21 22 23" at bounding box center [733, 301] width 25 height 22
select select "6"
click at [721, 290] on select "00 01 02 03 04 05 06 07 08 09 10 11 12 13 14 15 16 17 18 19 20 21 22 23" at bounding box center [733, 301] width 25 height 22
type input "06:00"
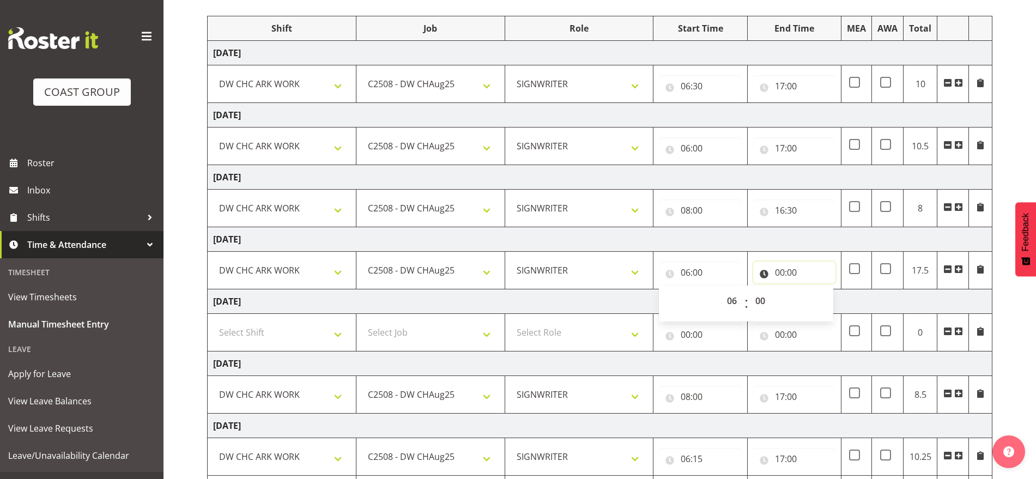
click at [781, 269] on input "00:00" at bounding box center [794, 273] width 82 height 22
click at [822, 299] on select "00 01 02 03 04 05 06 07 08 09 10 11 12 13 14 15 16 17 18 19 20 21 22 23" at bounding box center [827, 301] width 25 height 22
select select "16"
click at [815, 290] on select "00 01 02 03 04 05 06 07 08 09 10 11 12 13 14 15 16 17 18 19 20 21 22 23" at bounding box center [827, 301] width 25 height 22
type input "16:00"
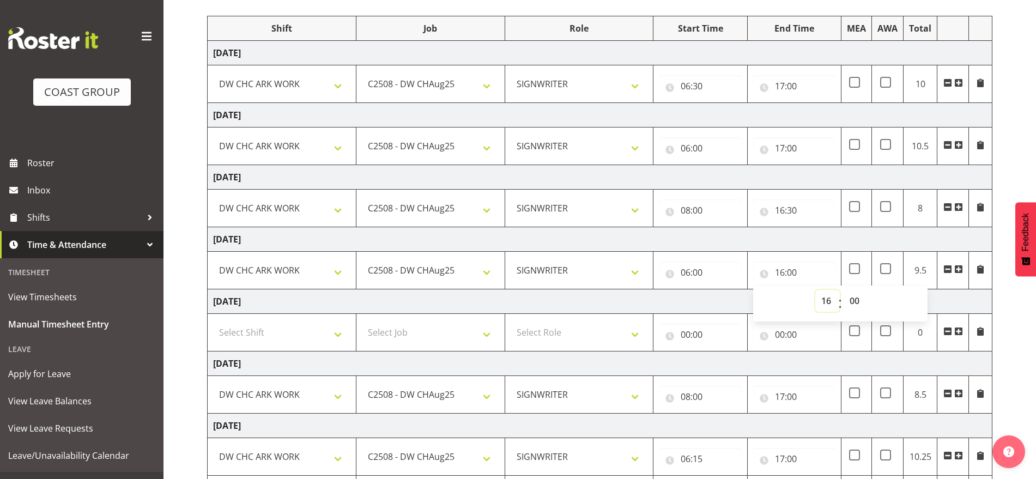
click at [822, 299] on select "00 01 02 03 04 05 06 07 08 09 10 11 12 13 14 15 16 17 18 19 20 21 22 23" at bounding box center [827, 301] width 25 height 22
select select "14"
click at [815, 290] on select "00 01 02 03 04 05 06 07 08 09 10 11 12 13 14 15 16 17 18 19 20 21 22 23" at bounding box center [827, 301] width 25 height 22
type input "14:00"
click at [970, 306] on td "[DATE]" at bounding box center [600, 301] width 785 height 25
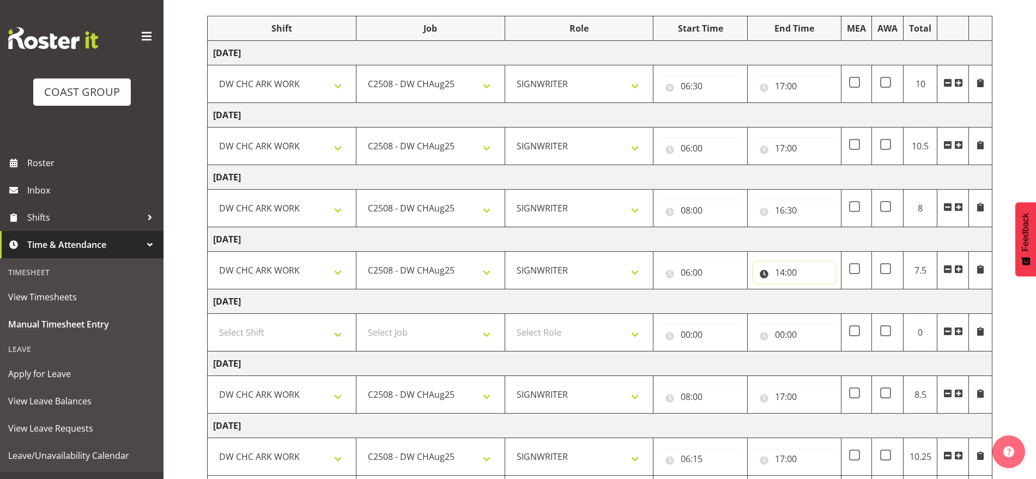
click at [793, 273] on input "14:00" at bounding box center [794, 273] width 82 height 22
click at [856, 301] on select "00 01 02 03 04 05 06 07 08 09 10 11 12 13 14 15 16 17 18 19 20 21 22 23 24 25 2…" at bounding box center [855, 301] width 25 height 22
select select "30"
click at [843, 290] on select "00 01 02 03 04 05 06 07 08 09 10 11 12 13 14 15 16 17 18 19 20 21 22 23 24 25 2…" at bounding box center [855, 301] width 25 height 22
type input "14:30"
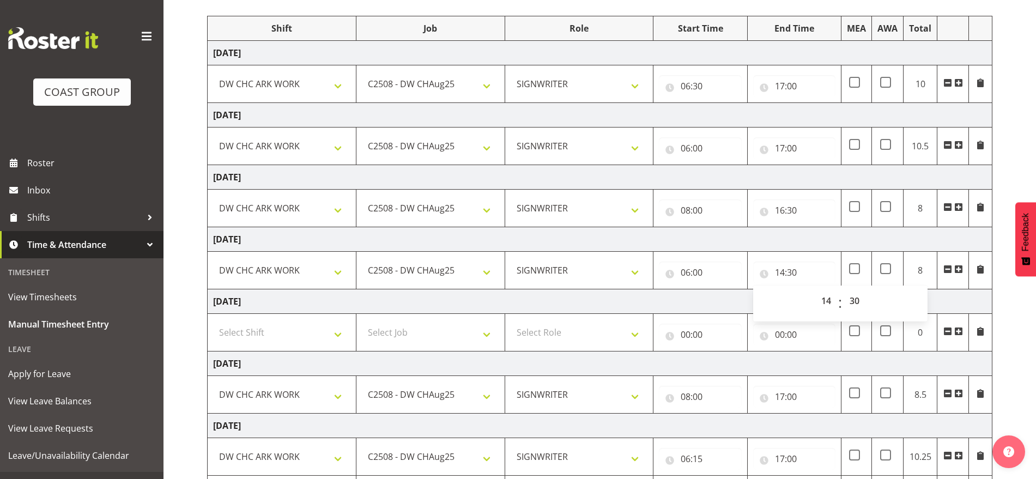
click at [960, 297] on td "[DATE]" at bounding box center [600, 301] width 785 height 25
click at [685, 395] on input "08:00" at bounding box center [700, 397] width 82 height 22
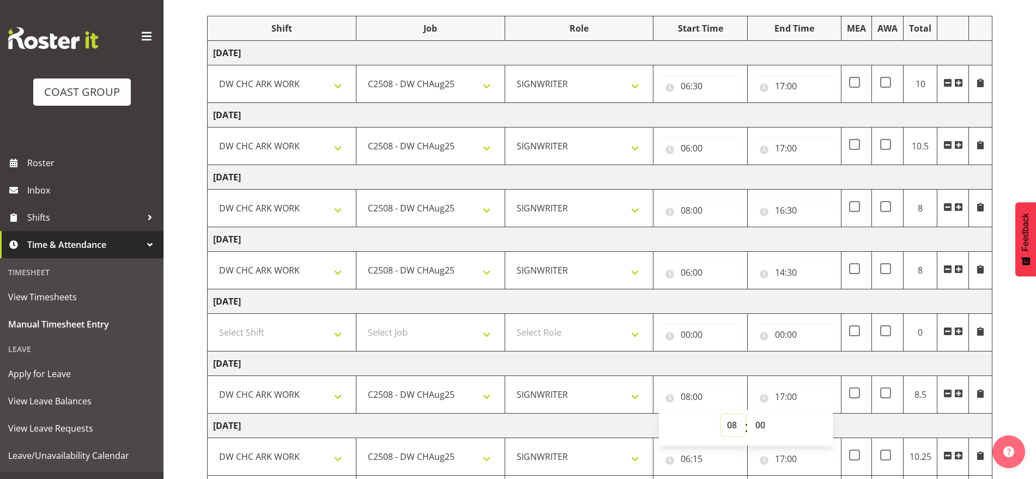
click at [734, 425] on select "00 01 02 03 04 05 06 07 08 09 10 11 12 13 14 15 16 17 18 19 20 21 22 23" at bounding box center [733, 425] width 25 height 22
select select "6"
click at [721, 414] on select "00 01 02 03 04 05 06 07 08 09 10 11 12 13 14 15 16 17 18 19 20 21 22 23" at bounding box center [733, 425] width 25 height 22
type input "06:00"
click at [764, 236] on td "[DATE]" at bounding box center [600, 239] width 785 height 25
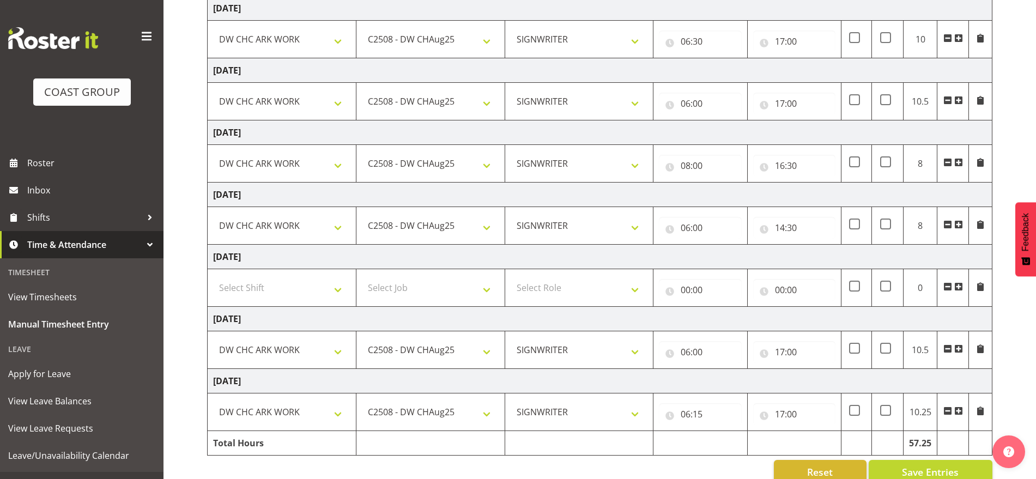
scroll to position [203, 0]
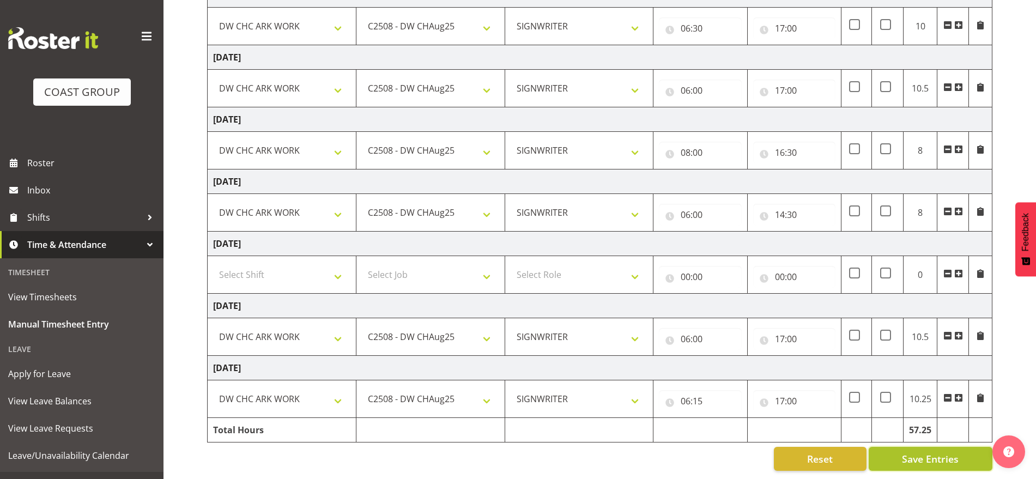
click at [909, 452] on span "Save Entries" at bounding box center [930, 459] width 57 height 14
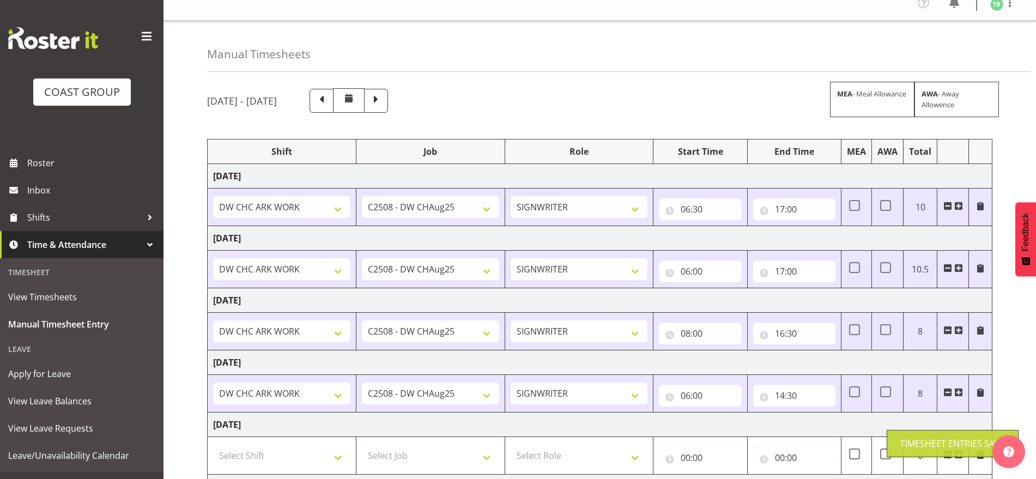
scroll to position [0, 0]
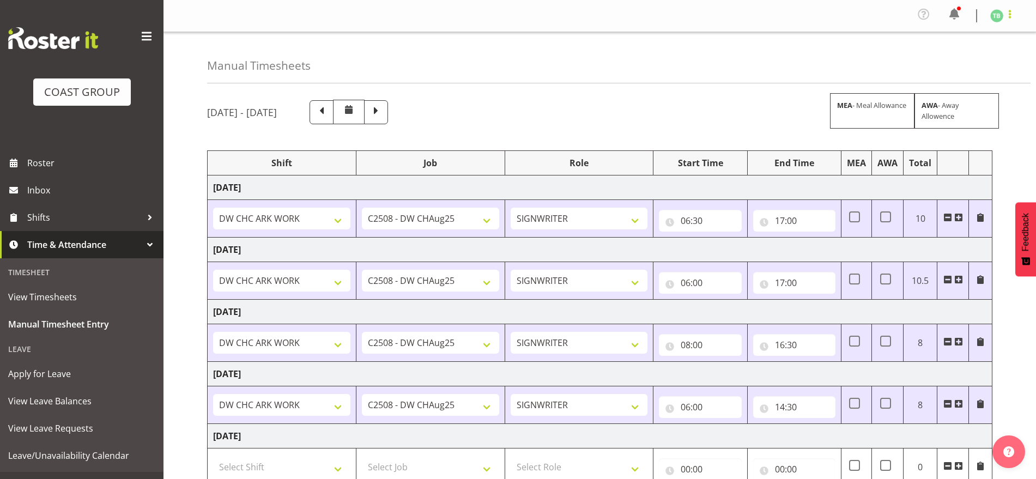
click at [1005, 14] on span at bounding box center [1009, 14] width 13 height 13
click at [960, 66] on link "Log Out" at bounding box center [963, 60] width 105 height 20
